Goal: Complete application form: Complete application form

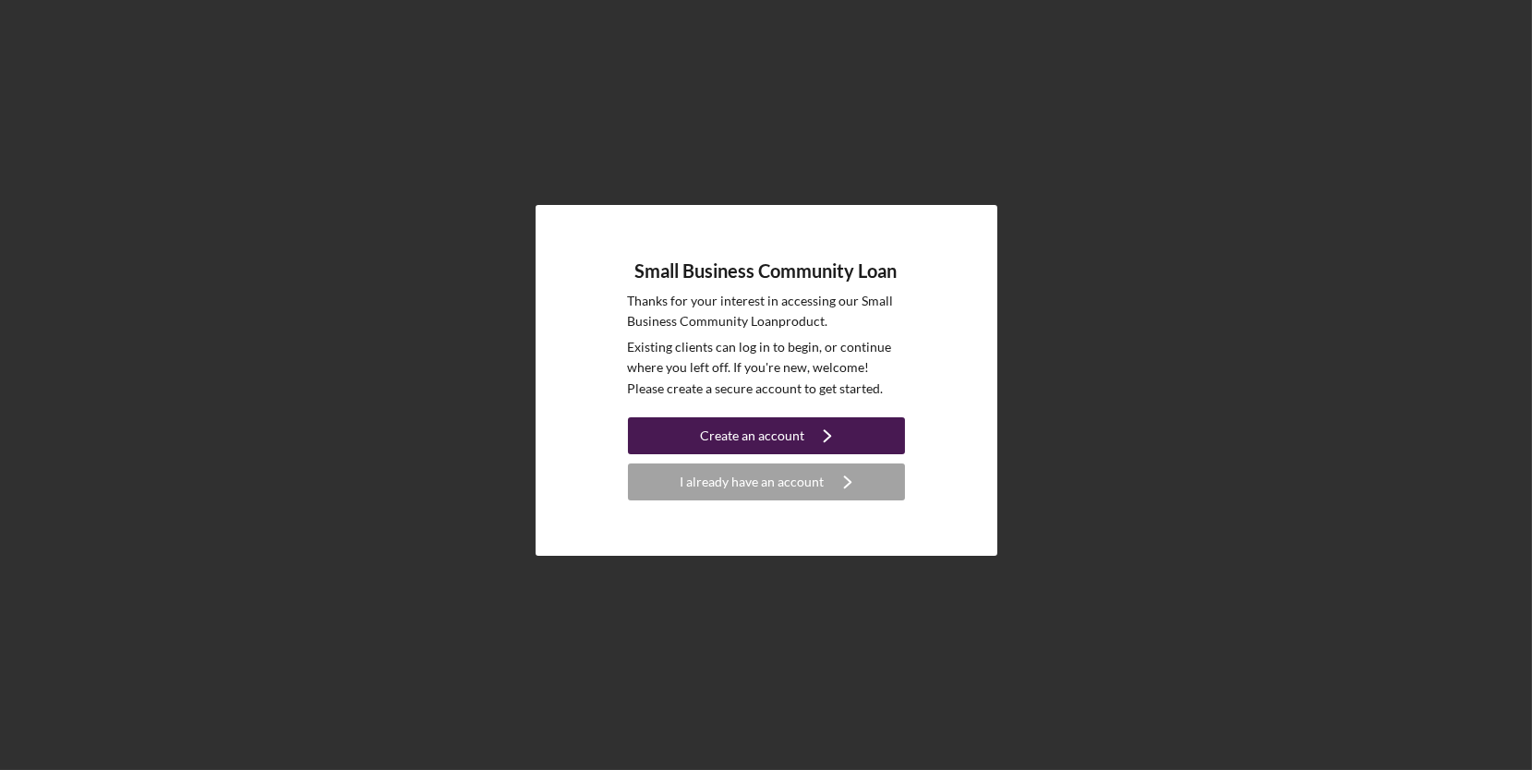
click at [873, 431] on button "Create an account Icon/Navigate" at bounding box center [766, 435] width 277 height 37
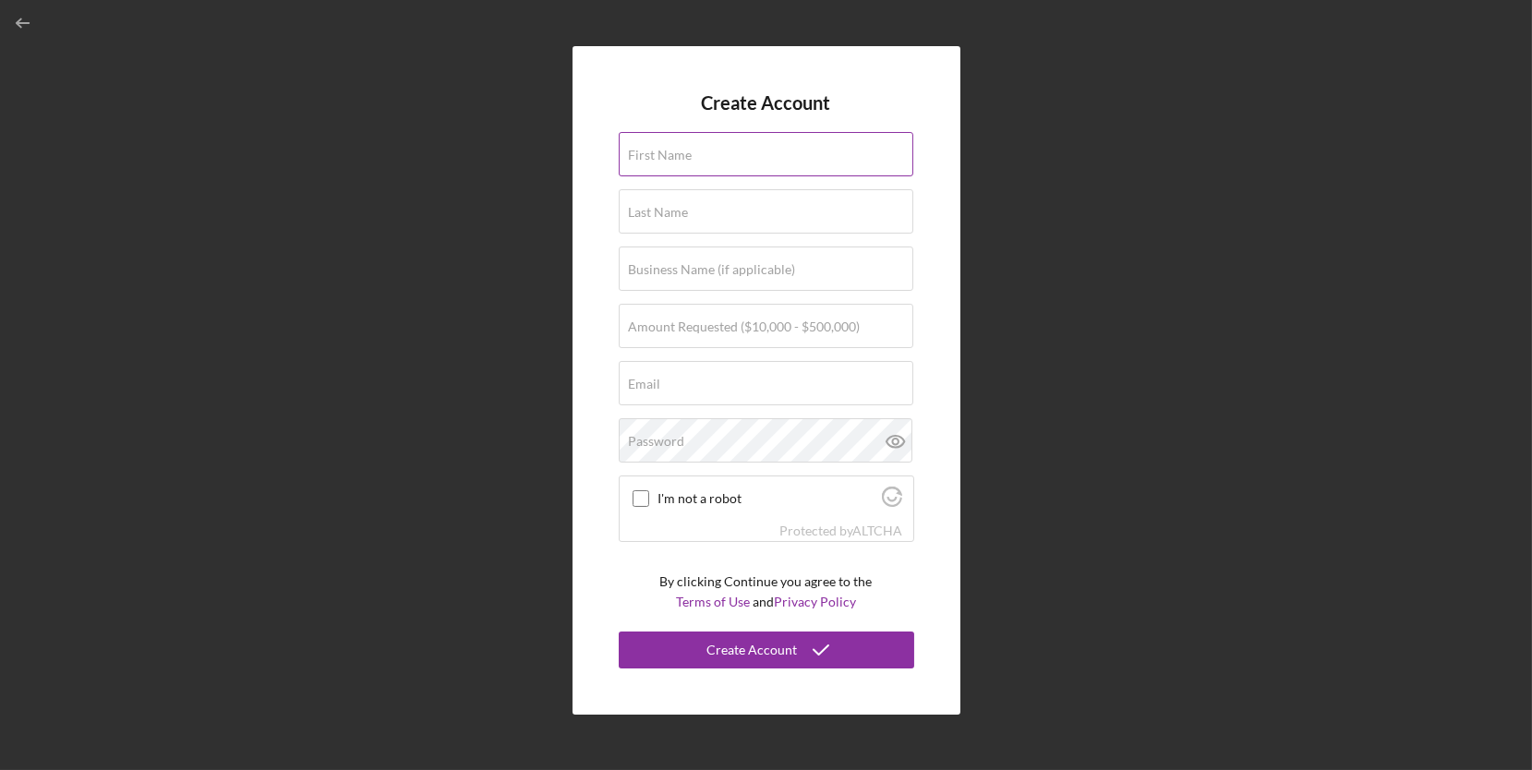
click at [843, 155] on div "First Name" at bounding box center [767, 155] width 296 height 46
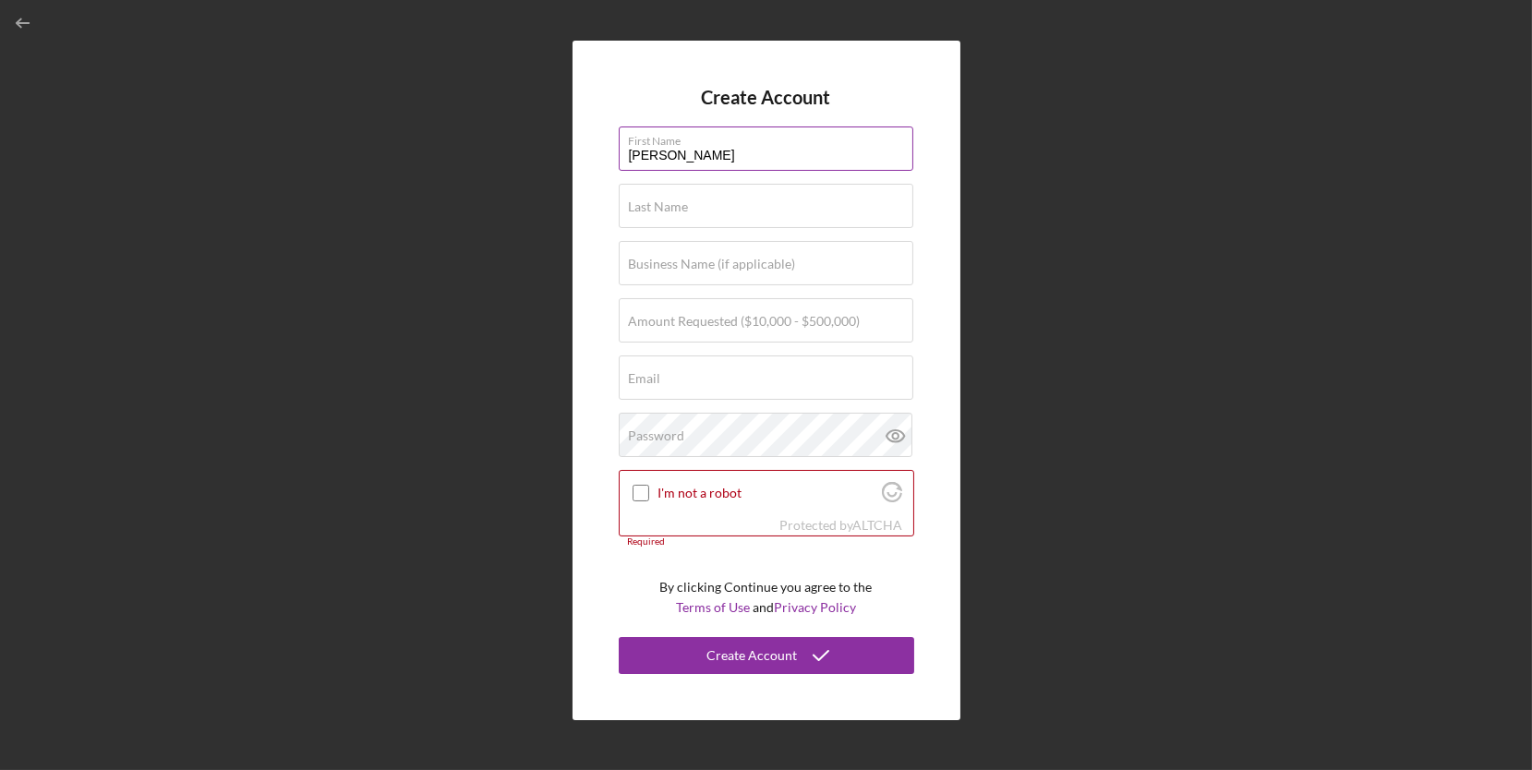
type input "Keri"
type input "[PERSON_NAME]"
type input "[EMAIL_ADDRESS][DOMAIN_NAME]"
type input "Keri"
click at [842, 266] on div "Business Name (if applicable)" at bounding box center [767, 264] width 296 height 46
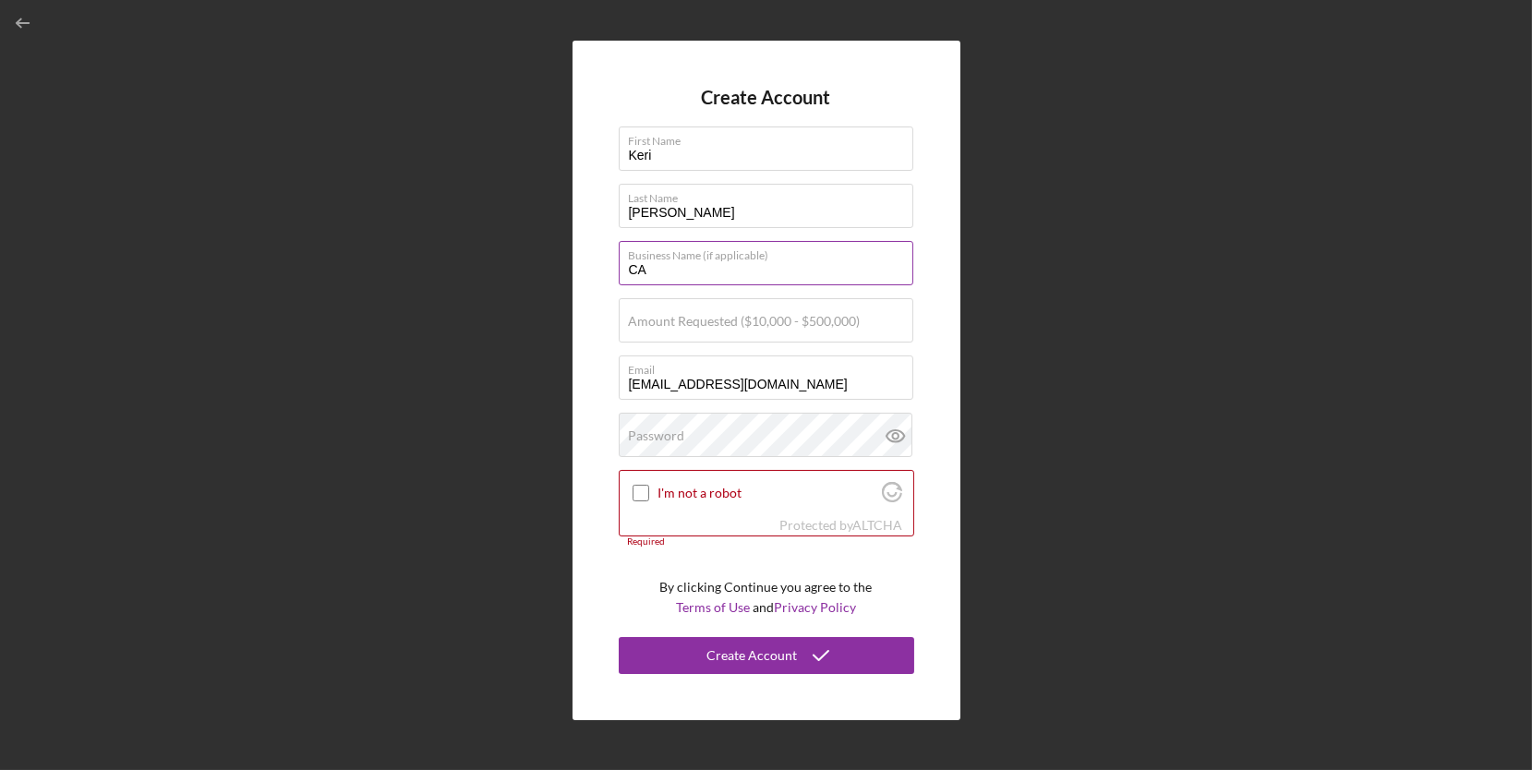
type input "CA Court Legal Services"
click at [853, 322] on label "Amount Requested ($10,000 - $500,000)" at bounding box center [745, 321] width 232 height 15
click at [853, 322] on input "Amount Requested ($10,000 - $500,000)" at bounding box center [766, 320] width 295 height 44
type input "$150,000"
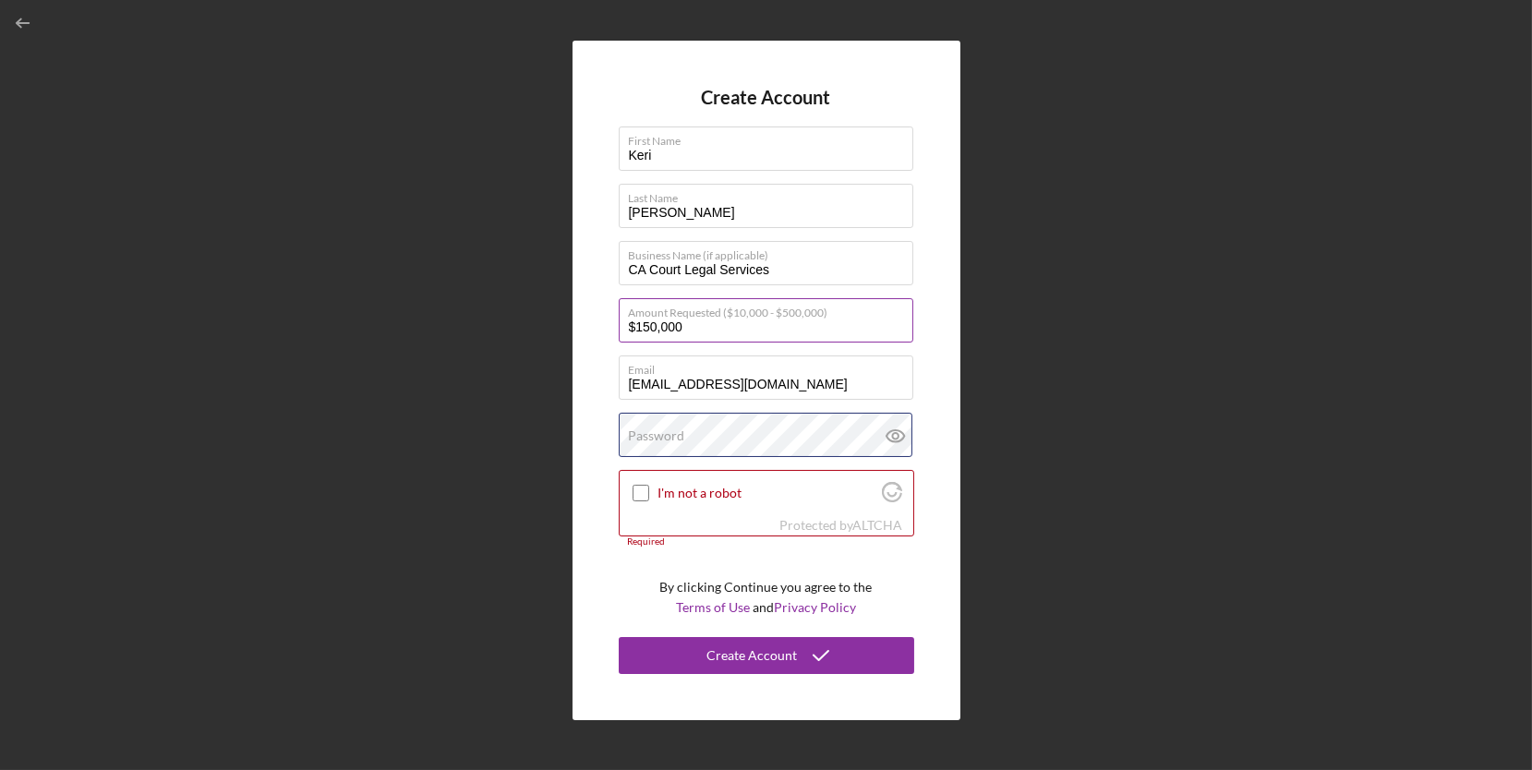
click at [809, 439] on div "Password" at bounding box center [767, 436] width 296 height 46
click at [641, 491] on input "I'm not a robot" at bounding box center [641, 493] width 17 height 17
checkbox input "true"
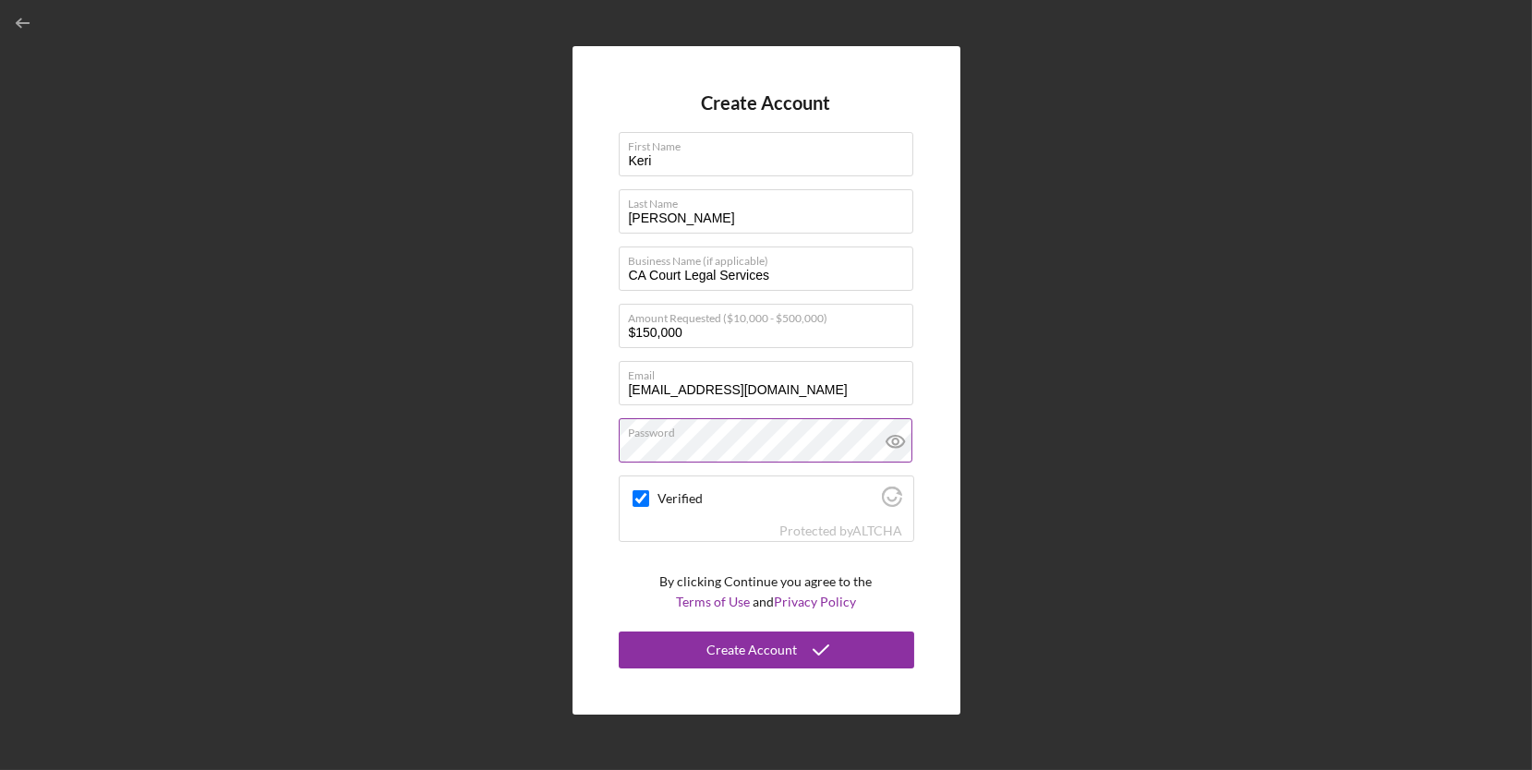
click at [906, 439] on icon at bounding box center [896, 441] width 46 height 46
click at [827, 651] on icon "submit" at bounding box center [821, 650] width 46 height 46
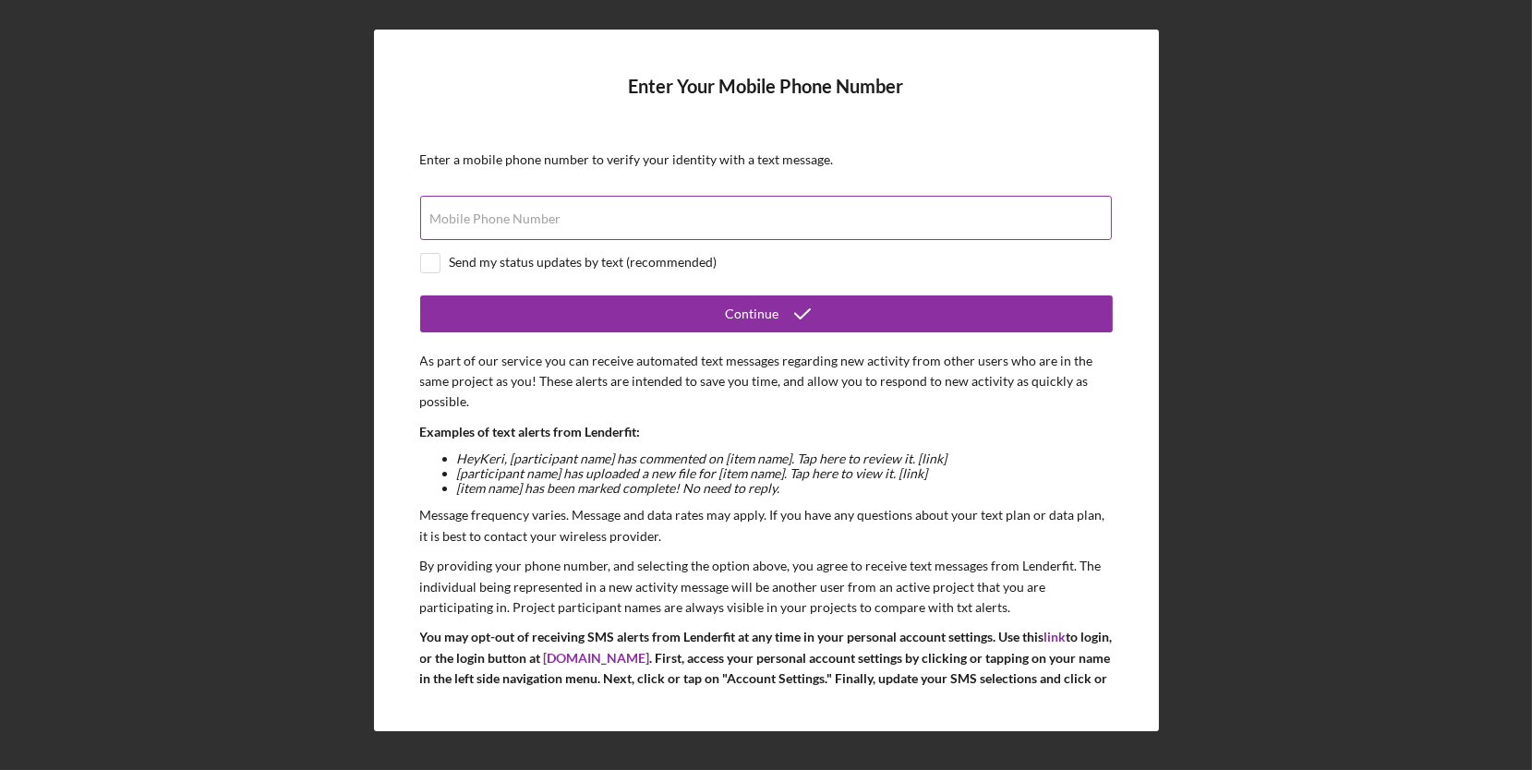
click at [852, 201] on input "Mobile Phone Number" at bounding box center [766, 218] width 692 height 44
type input "[PHONE_NUMBER]"
click at [430, 257] on input "checkbox" at bounding box center [430, 263] width 18 height 18
checkbox input "true"
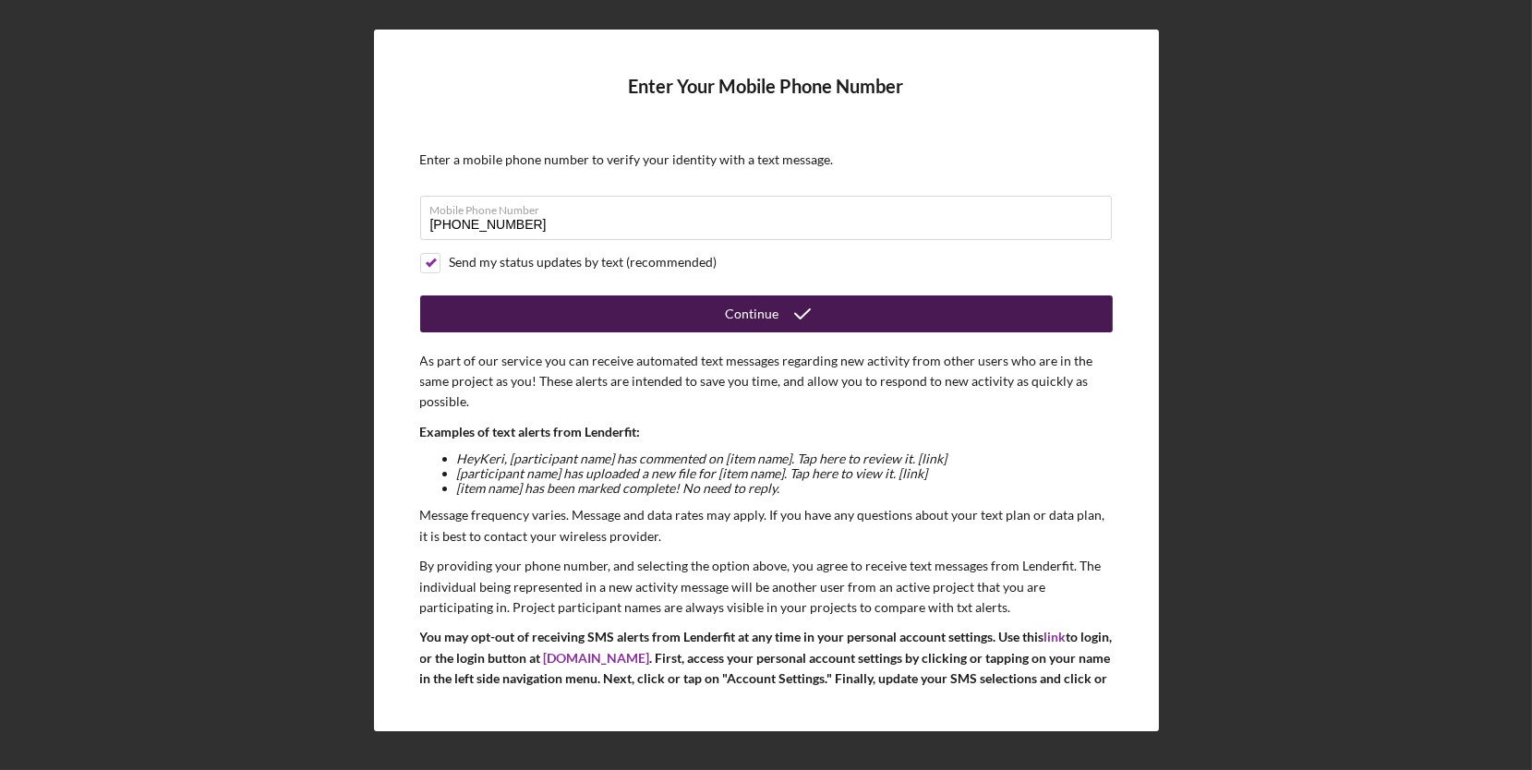
click at [682, 301] on button "Continue" at bounding box center [766, 314] width 693 height 37
